Goal: Transaction & Acquisition: Purchase product/service

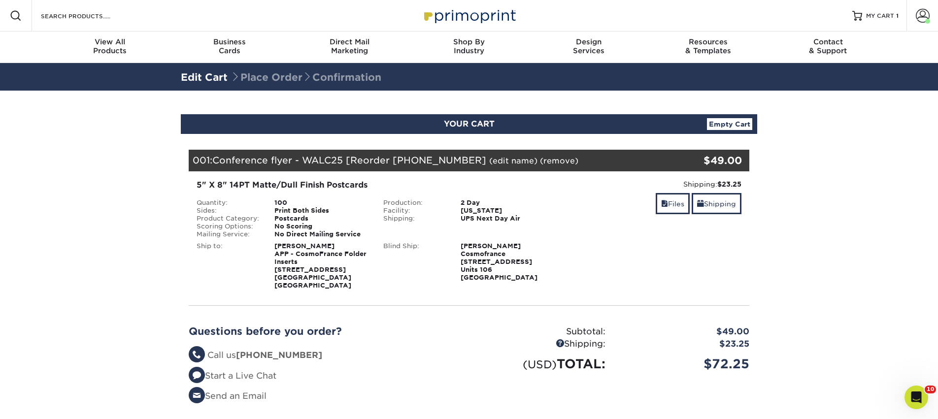
click at [492, 159] on link "(edit name)" at bounding box center [513, 160] width 48 height 9
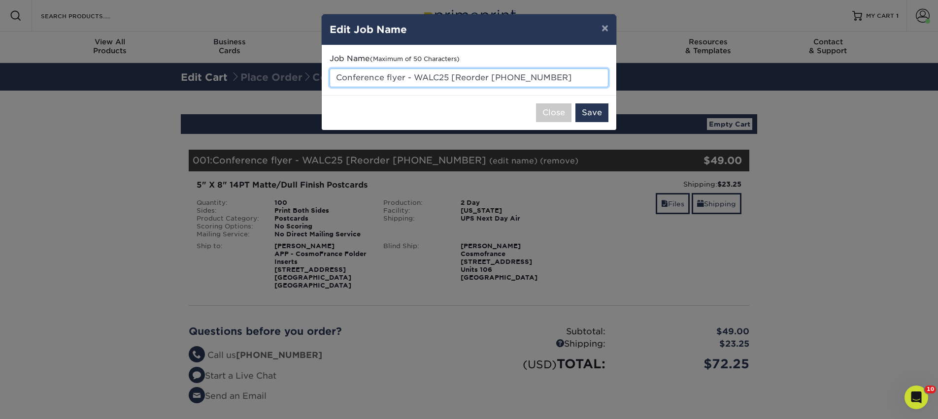
click at [439, 73] on input "Conference flyer - WALC25 [Reorder 25826-101945-30" at bounding box center [469, 77] width 279 height 19
drag, startPoint x: 414, startPoint y: 78, endPoint x: 567, endPoint y: 81, distance: 153.3
click at [567, 81] on input "Conference flyer - WALC25 [Reorder 25826-101945-30" at bounding box center [469, 77] width 279 height 19
type input "Conference flyer - APP25 [GEOGRAPHIC_DATA]"
click at [594, 114] on button "Save" at bounding box center [592, 112] width 33 height 19
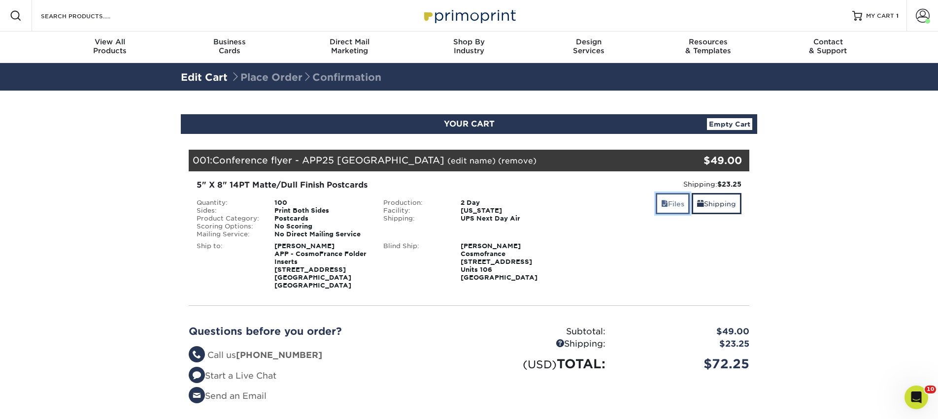
click at [676, 203] on link "Files" at bounding box center [673, 203] width 34 height 21
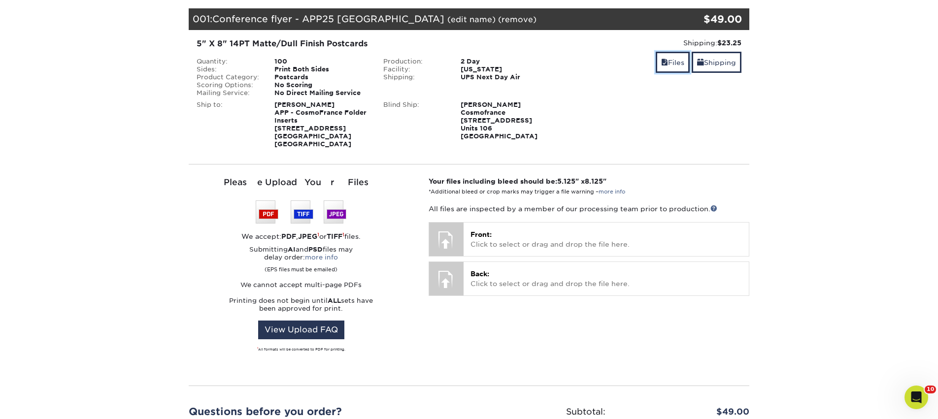
scroll to position [151, 0]
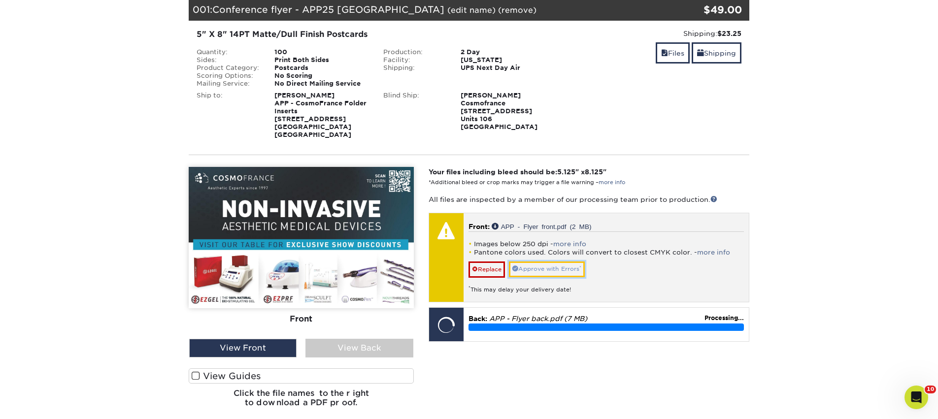
click at [528, 269] on link "Approve with Errors *" at bounding box center [547, 269] width 76 height 15
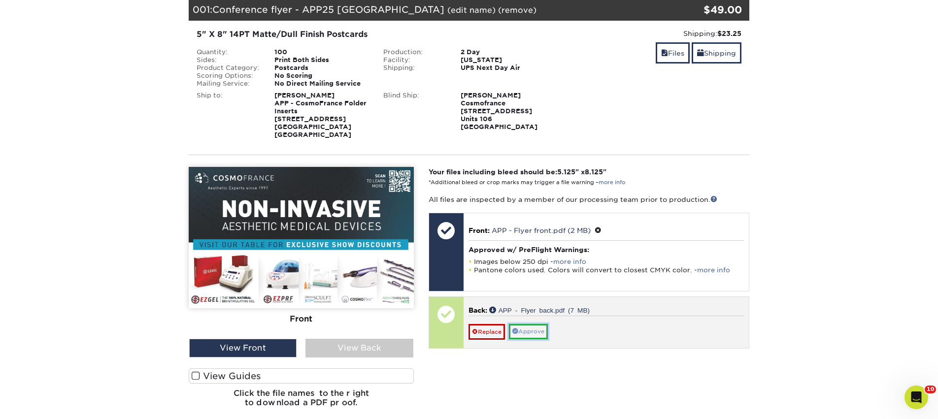
click at [542, 329] on link "Approve" at bounding box center [528, 331] width 39 height 15
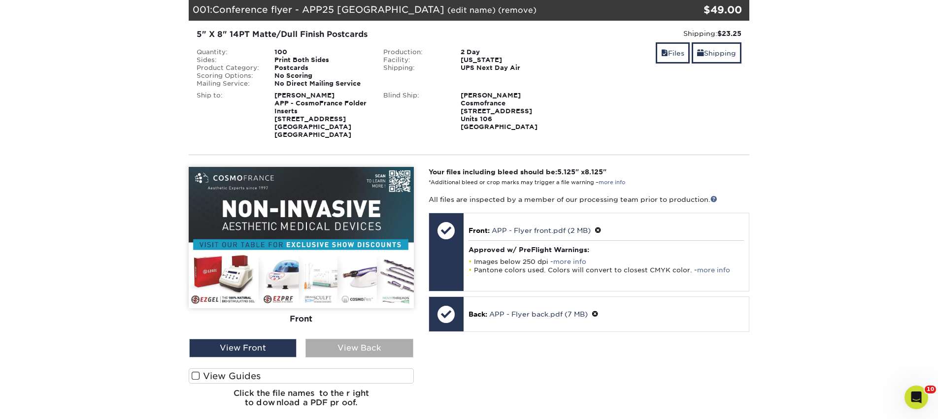
click at [369, 343] on div "View Back" at bounding box center [359, 348] width 107 height 19
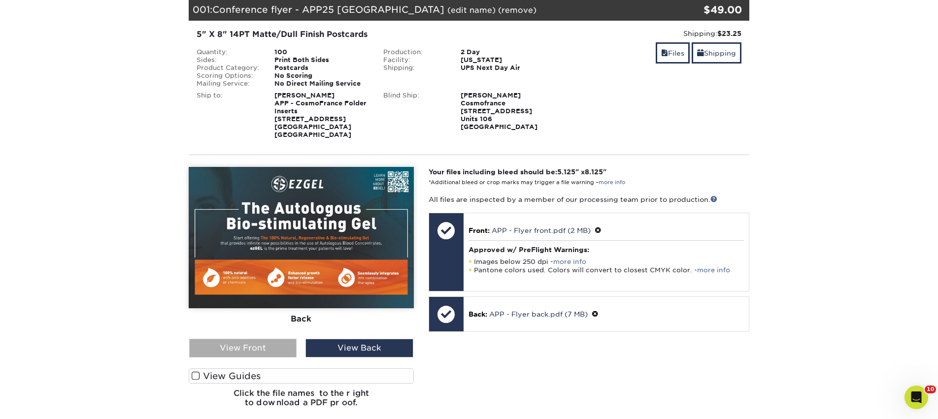
click at [279, 349] on div "View Front" at bounding box center [242, 348] width 107 height 19
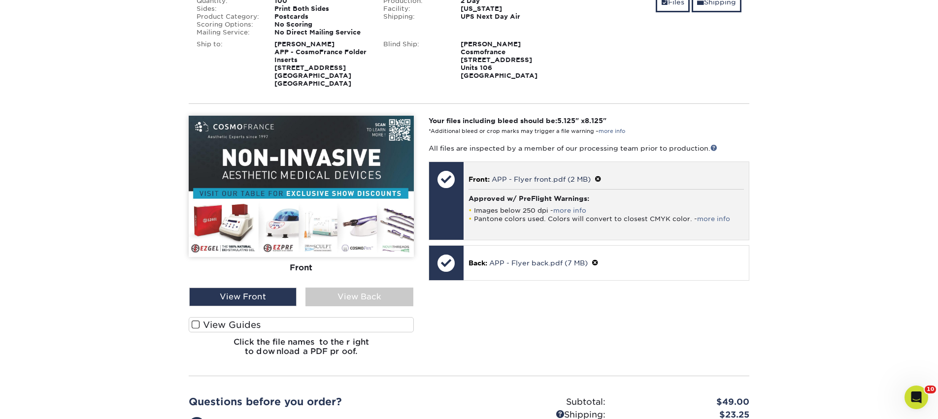
scroll to position [392, 0]
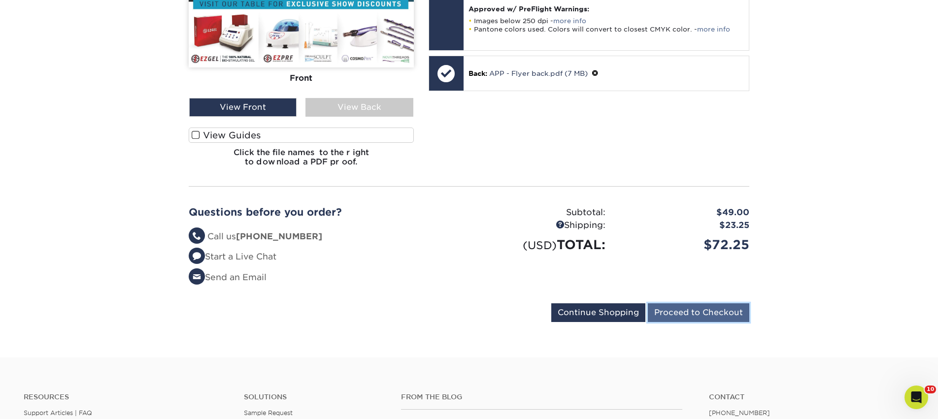
click at [721, 313] on input "Proceed to Checkout" at bounding box center [699, 313] width 102 height 19
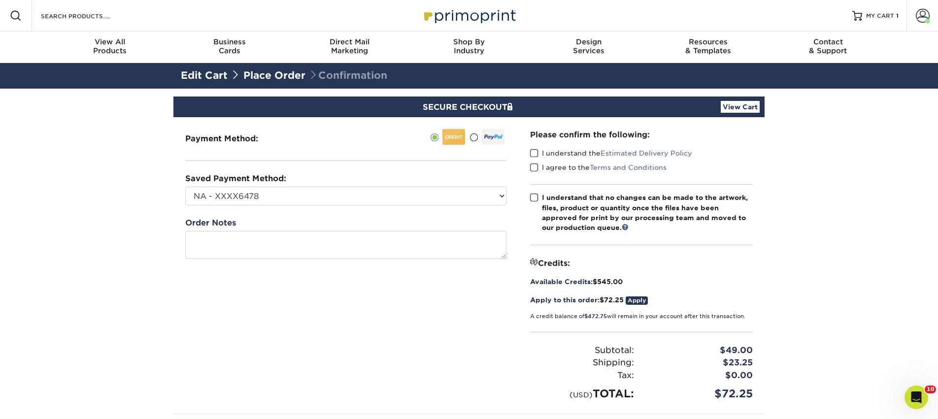
click at [538, 153] on span at bounding box center [534, 153] width 8 height 9
click at [0, 0] on input "I understand the Estimated Delivery Policy" at bounding box center [0, 0] width 0 height 0
click at [533, 169] on span at bounding box center [534, 167] width 8 height 9
click at [0, 0] on input "I agree to the Terms and Conditions" at bounding box center [0, 0] width 0 height 0
click at [534, 198] on span at bounding box center [534, 197] width 8 height 9
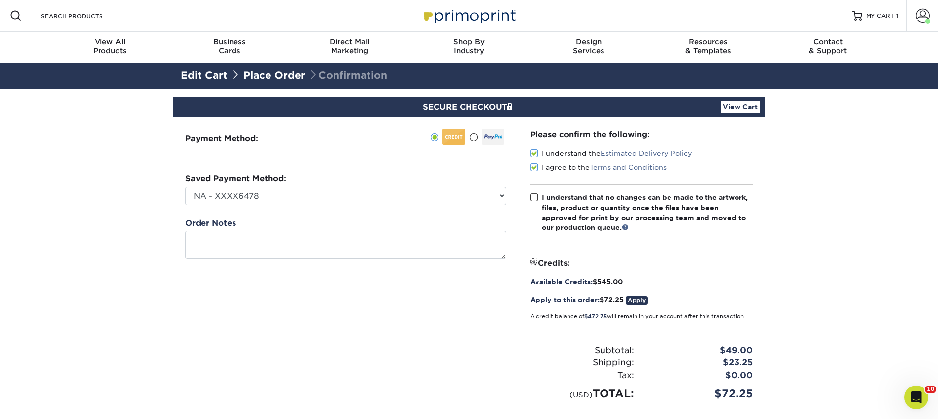
click at [0, 0] on input "I understand that no changes can be made to the artwork, files, product or quan…" at bounding box center [0, 0] width 0 height 0
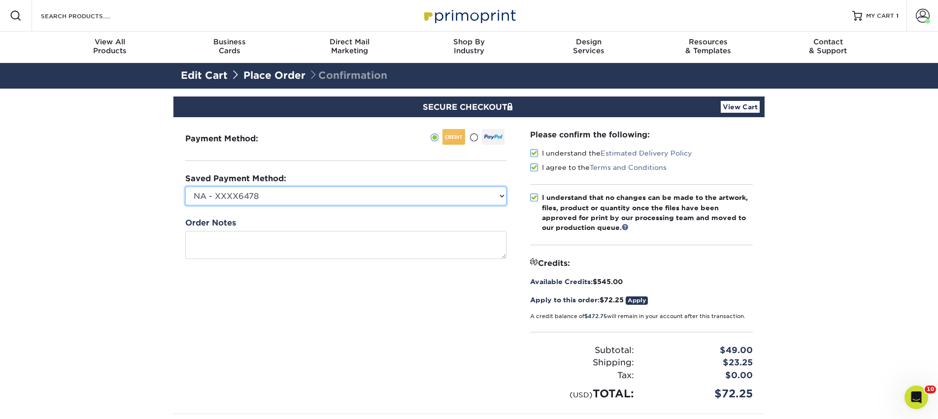
click at [302, 198] on select "NA - XXXX6478 NovaThreads - XXXX3086 CosmoFrance - XXXX3973 Conference - XXXX66…" at bounding box center [345, 196] width 321 height 19
select select "69607"
click at [185, 187] on select "NA - XXXX6478 NovaThreads - XXXX3086 CosmoFrance - XXXX3973 Conference - XXXX66…" at bounding box center [345, 196] width 321 height 19
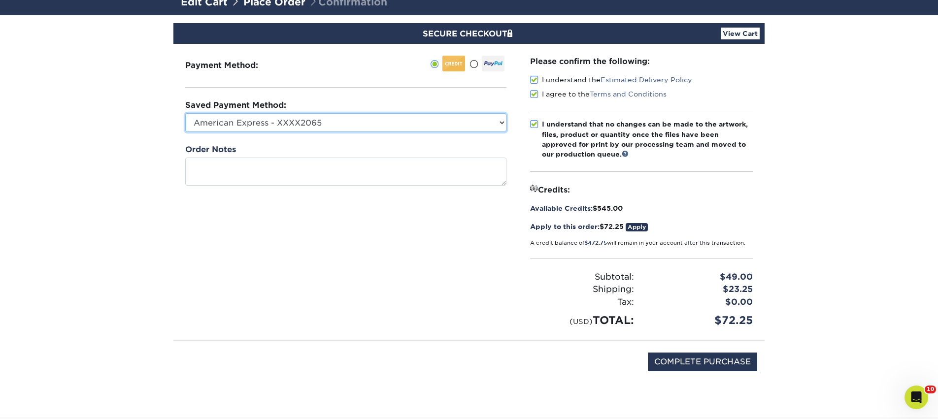
scroll to position [137, 0]
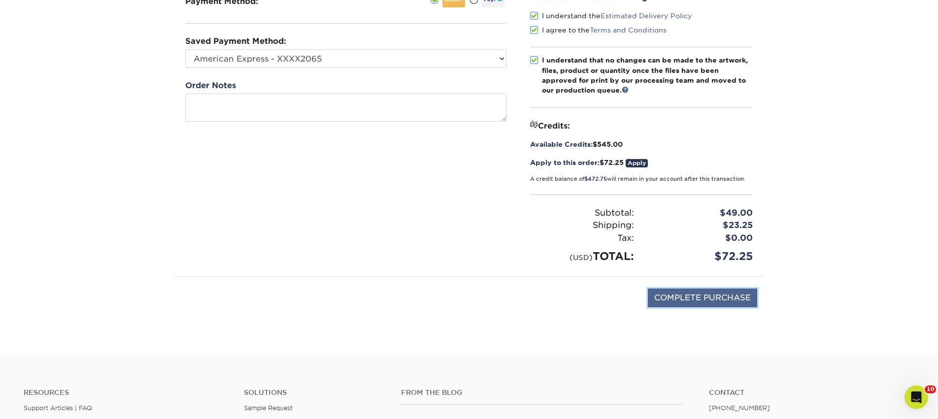
click at [663, 299] on input "COMPLETE PURCHASE" at bounding box center [702, 298] width 109 height 19
type input "PROCESSING, PLEASE WAIT..."
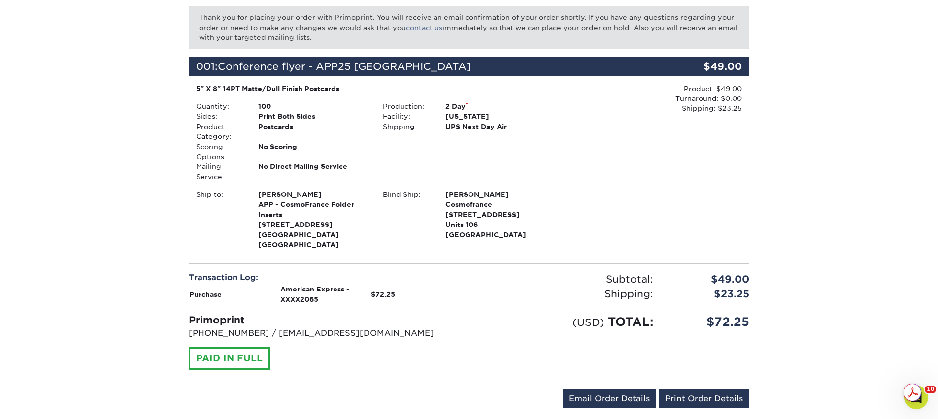
scroll to position [194, 0]
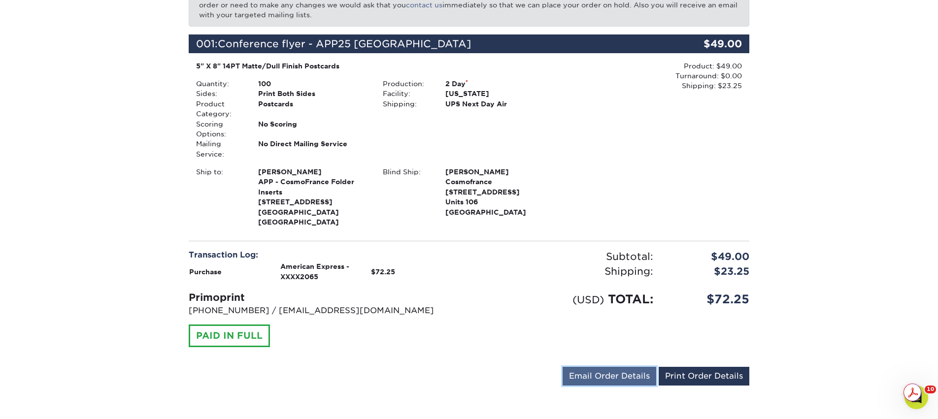
click at [649, 378] on link "Email Order Details" at bounding box center [610, 376] width 94 height 19
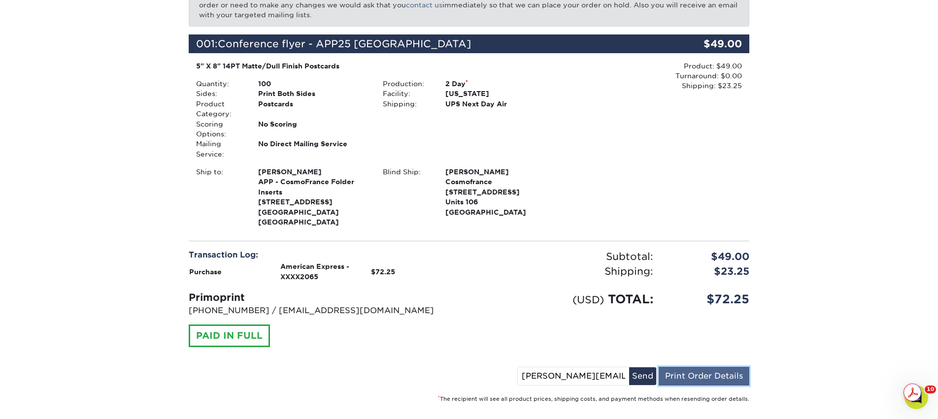
click at [680, 378] on link "Print Order Details" at bounding box center [704, 376] width 91 height 19
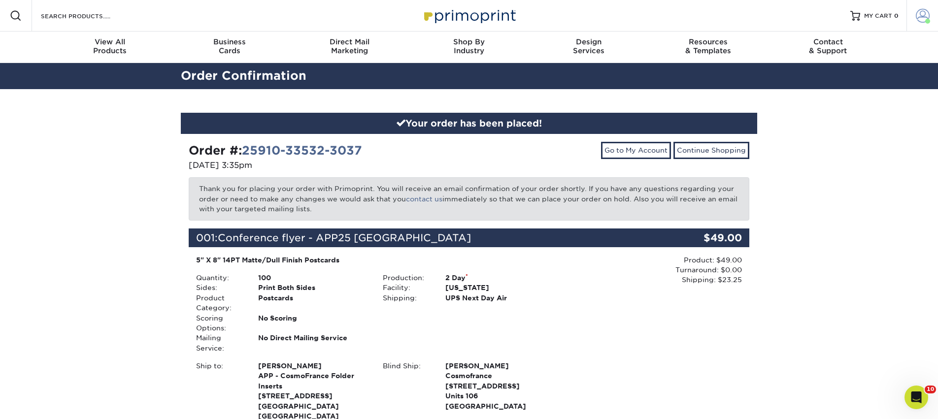
click at [919, 28] on link "Account" at bounding box center [923, 16] width 32 height 32
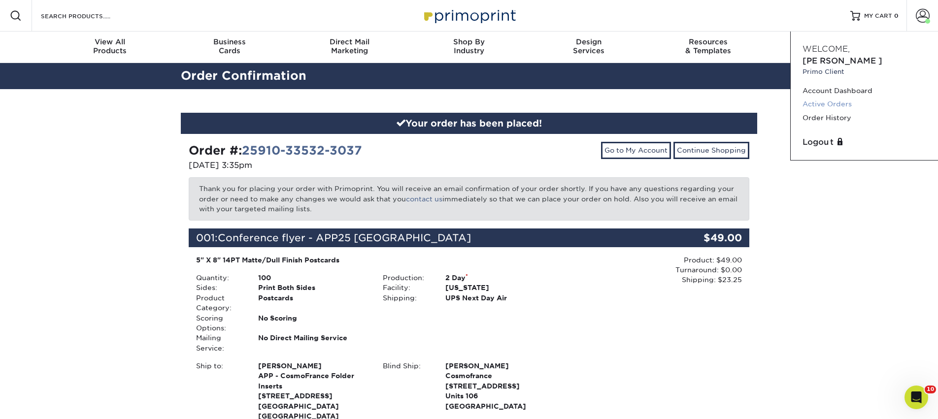
click at [839, 98] on link "Active Orders" at bounding box center [865, 104] width 124 height 13
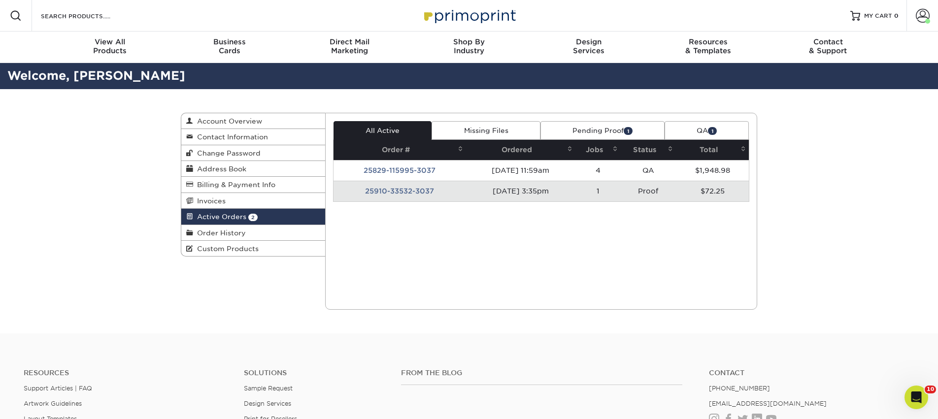
click at [586, 193] on td "1" at bounding box center [598, 191] width 45 height 21
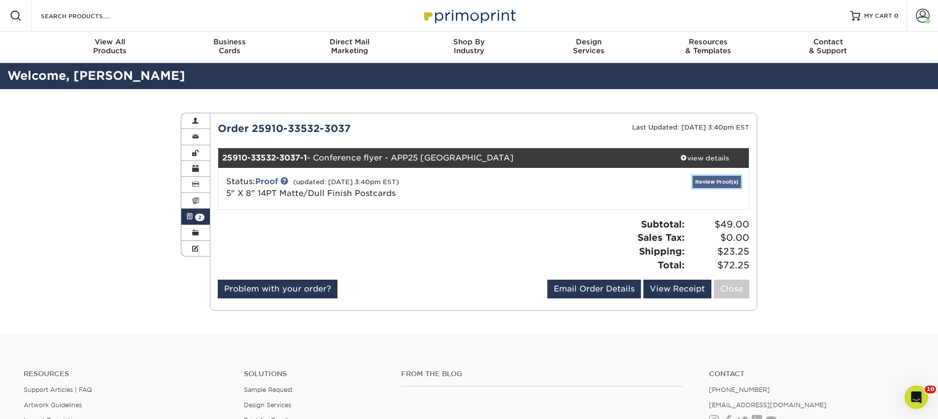
click at [707, 181] on link "Review Proof(s)" at bounding box center [717, 182] width 48 height 12
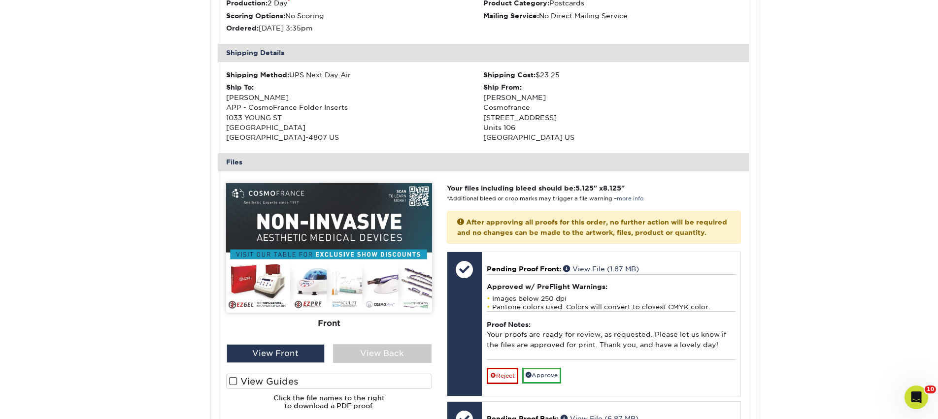
scroll to position [369, 0]
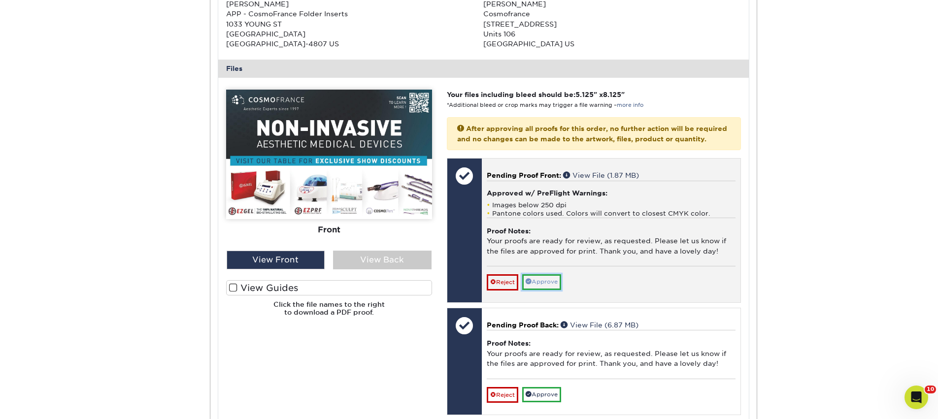
click at [543, 290] on link "Approve" at bounding box center [541, 281] width 39 height 15
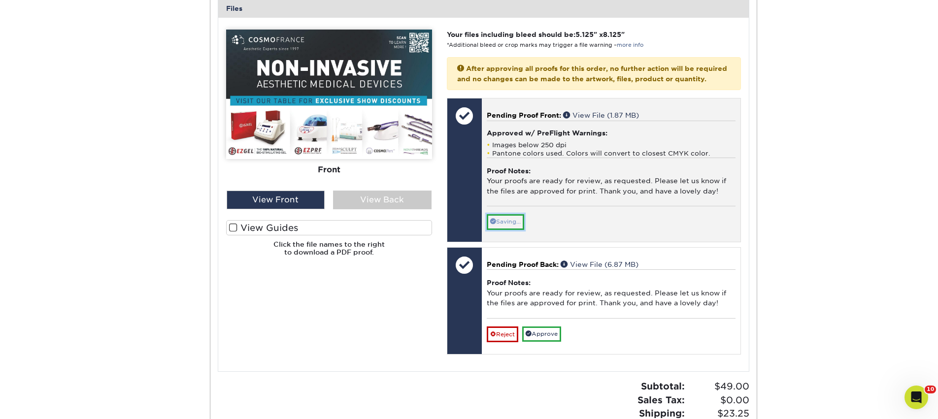
scroll to position [495, 0]
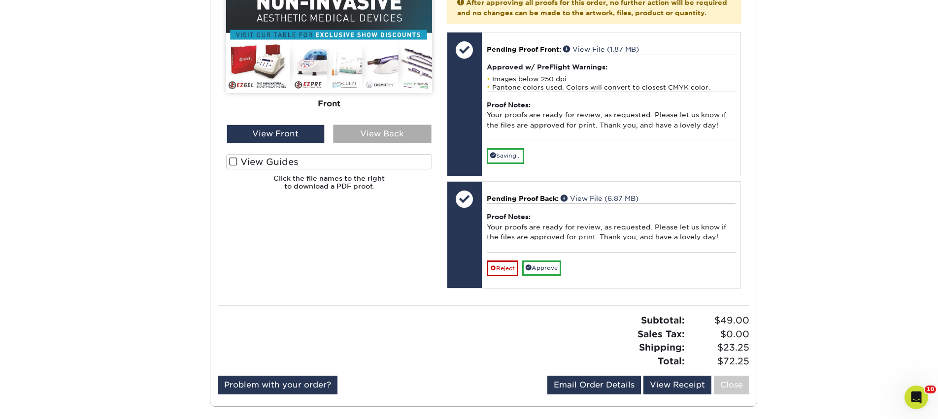
click at [355, 129] on div "View Back" at bounding box center [382, 134] width 99 height 19
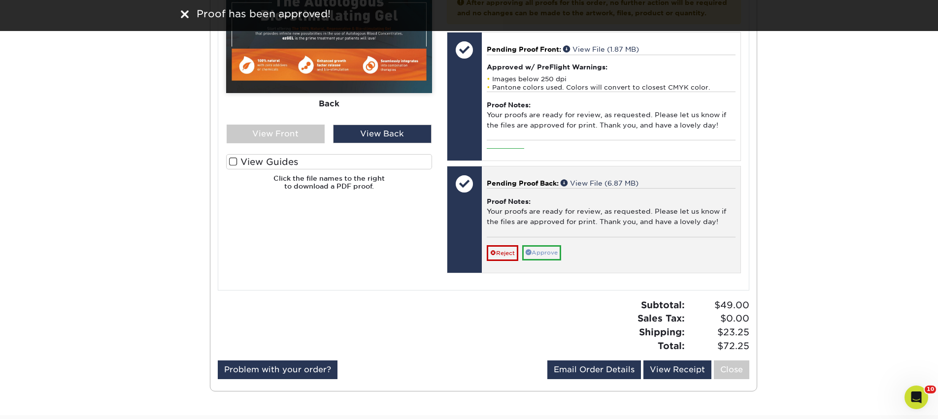
click at [538, 273] on div "Pending Proof Back: View File (6.87 MB) Proof Notes: Your proofs are ready for …" at bounding box center [611, 220] width 259 height 106
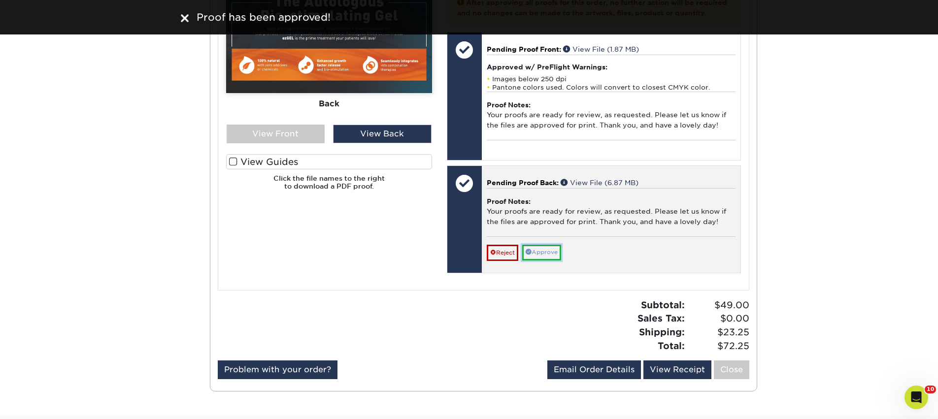
click at [553, 260] on link "Approve" at bounding box center [541, 252] width 39 height 15
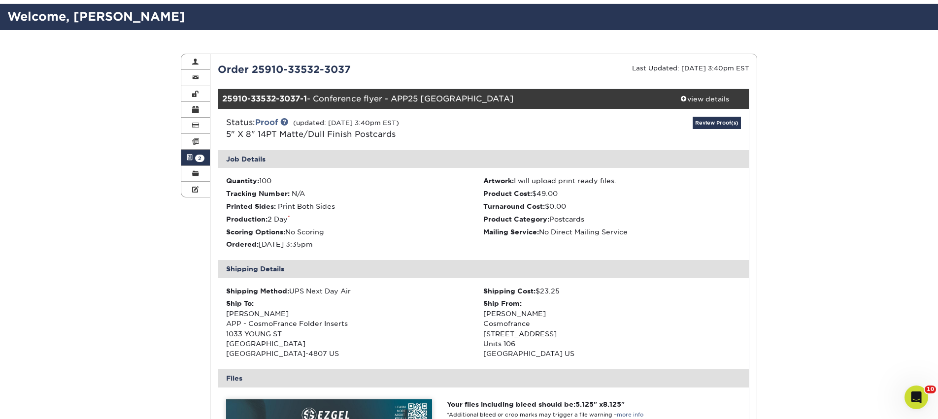
scroll to position [0, 0]
